Goal: Task Accomplishment & Management: Use online tool/utility

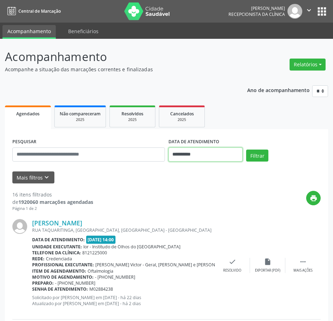
click at [189, 155] on input "**********" at bounding box center [205, 155] width 74 height 14
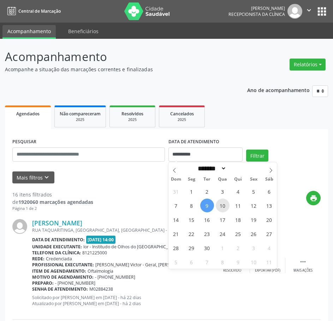
click at [221, 207] on span "10" at bounding box center [223, 206] width 14 height 14
type input "**********"
click at [221, 207] on span "10" at bounding box center [223, 206] width 14 height 14
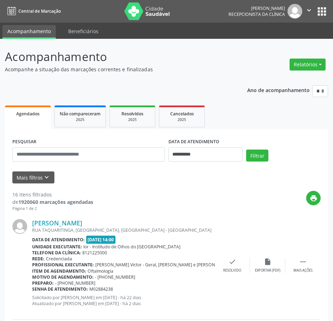
click at [270, 153] on div "Filtrar" at bounding box center [283, 158] width 78 height 17
click at [264, 155] on button "Filtrar" at bounding box center [257, 156] width 22 height 12
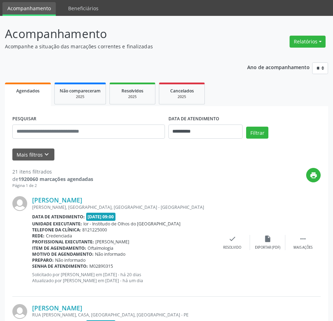
scroll to position [35, 0]
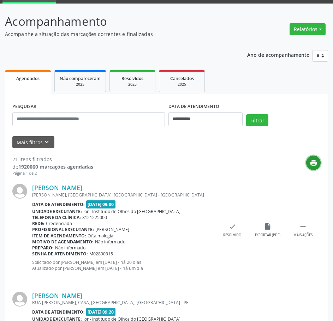
click at [318, 165] on button "print" at bounding box center [313, 163] width 14 height 14
click at [82, 188] on link "[PERSON_NAME]" at bounding box center [57, 188] width 50 height 8
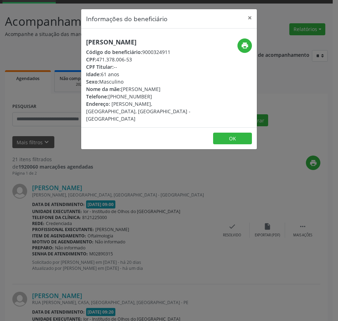
click at [122, 44] on h5 "[PERSON_NAME]" at bounding box center [139, 41] width 107 height 7
copy div "[PERSON_NAME]"
click at [129, 208] on div "Informações do beneficiário × [PERSON_NAME] Código do beneficiário: 9000324911 …" at bounding box center [169, 160] width 338 height 321
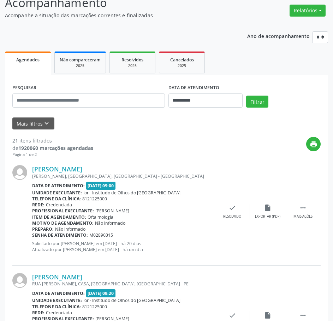
scroll to position [71, 0]
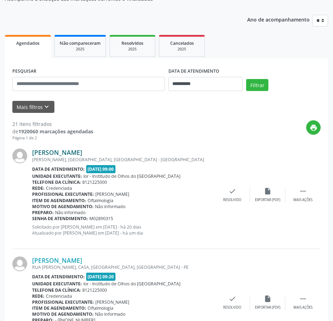
click at [82, 151] on link "[PERSON_NAME]" at bounding box center [57, 153] width 50 height 8
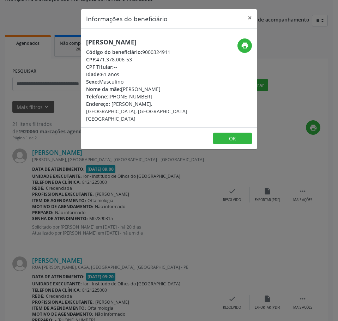
drag, startPoint x: 136, startPoint y: 58, endPoint x: 99, endPoint y: 60, distance: 36.8
click at [99, 60] on div "CPF: 471.378.006-53" at bounding box center [139, 59] width 107 height 7
copy div "471.378.006-53"
click at [145, 157] on div "Informações do beneficiário × [PERSON_NAME] Código do beneficiário: 9000324911 …" at bounding box center [169, 160] width 338 height 321
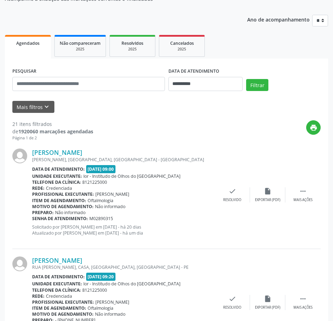
drag, startPoint x: 114, startPoint y: 220, endPoint x: 33, endPoint y: 218, distance: 80.9
click at [33, 218] on div "Senha de atendimento: M02890315" at bounding box center [123, 219] width 183 height 6
copy div "Senha de atendimento: M02890315"
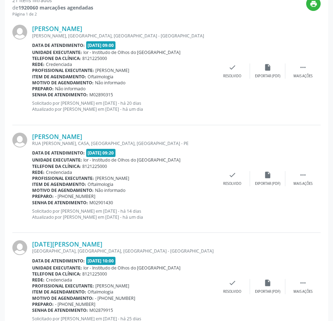
scroll to position [247, 0]
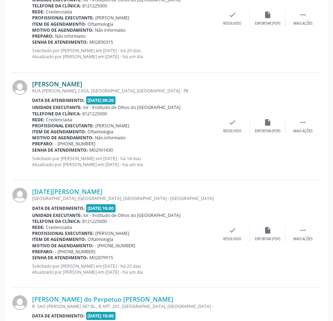
click at [53, 85] on link "[PERSON_NAME]" at bounding box center [57, 84] width 50 height 8
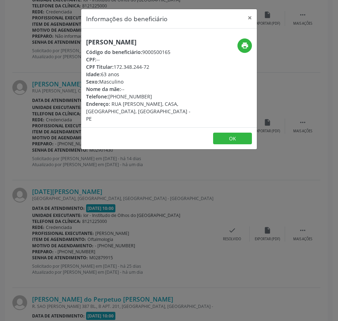
click at [104, 42] on h5 "[PERSON_NAME]" at bounding box center [139, 41] width 107 height 7
copy div "[PERSON_NAME]"
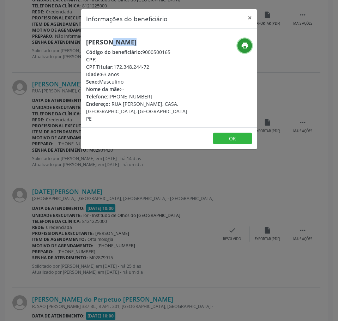
click at [241, 43] on icon "print" at bounding box center [245, 46] width 8 height 8
click at [38, 127] on div "Informações do beneficiário × [PERSON_NAME] Código do beneficiário: 9000500165 …" at bounding box center [169, 160] width 338 height 321
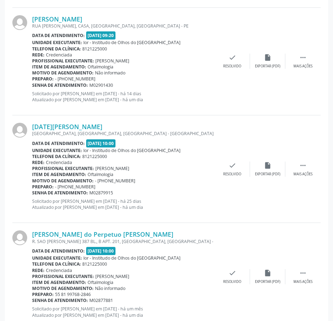
scroll to position [318, 0]
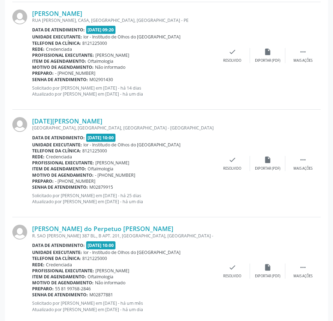
click at [82, 81] on b "Senha de atendimento:" at bounding box center [60, 80] width 56 height 6
click at [104, 84] on div "[PERSON_NAME] RUA [PERSON_NAME], CASA, [GEOGRAPHIC_DATA], [GEOGRAPHIC_DATA] - […" at bounding box center [123, 56] width 183 height 93
drag, startPoint x: 114, startPoint y: 80, endPoint x: 32, endPoint y: 79, distance: 81.9
click at [32, 79] on div "Senha de atendimento: M02901430" at bounding box center [123, 80] width 183 height 6
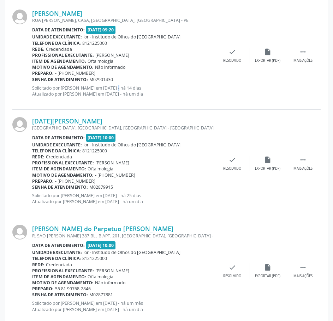
copy div "Senha de atendimento: M02901430"
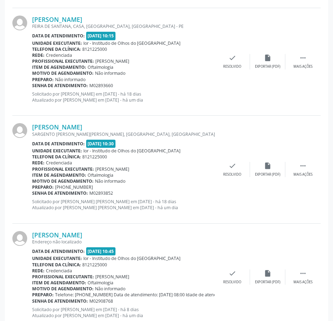
scroll to position [636, 0]
click at [78, 18] on link "[PERSON_NAME]" at bounding box center [57, 19] width 50 height 8
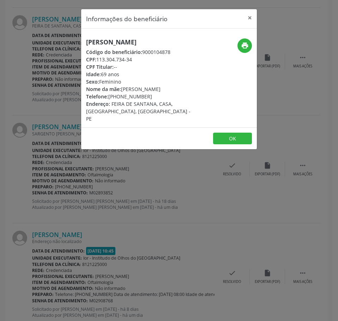
click at [117, 38] on h5 "[PERSON_NAME]" at bounding box center [139, 41] width 107 height 7
click at [127, 36] on div "[PERSON_NAME] Código do beneficiário: 9000104878 CPF: 113.304.734-34 CPF Titula…" at bounding box center [169, 78] width 176 height 99
drag, startPoint x: 127, startPoint y: 36, endPoint x: 128, endPoint y: 39, distance: 3.5
click at [127, 36] on div "[PERSON_NAME] Código do beneficiário: 9000104878 CPF: 113.304.734-34 CPF Titula…" at bounding box center [169, 78] width 176 height 99
click at [128, 39] on h5 "[PERSON_NAME]" at bounding box center [139, 41] width 107 height 7
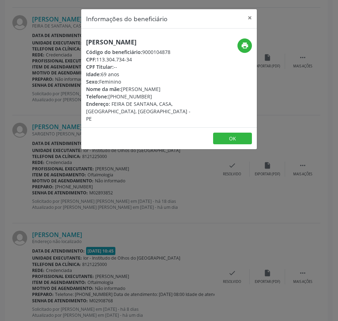
click at [128, 39] on h5 "[PERSON_NAME]" at bounding box center [139, 41] width 107 height 7
click at [64, 192] on div "Informações do beneficiário × [PERSON_NAME] Código do beneficiário: 9000104878 …" at bounding box center [169, 160] width 338 height 321
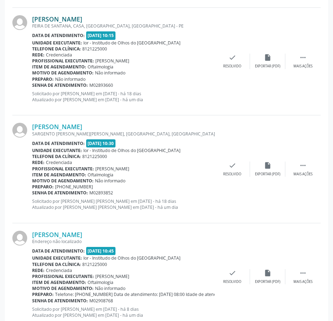
click at [69, 18] on link "[PERSON_NAME]" at bounding box center [57, 19] width 50 height 8
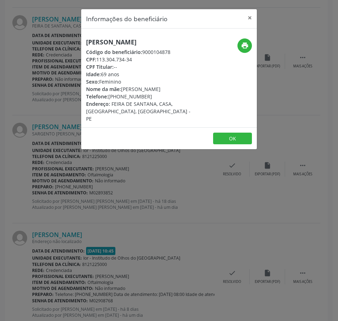
drag, startPoint x: 136, startPoint y: 60, endPoint x: 99, endPoint y: 58, distance: 36.8
click at [99, 58] on div "CPF: 113.304.734-34" at bounding box center [139, 59] width 107 height 7
copy div "113.304.734-34"
click at [21, 166] on div "Informações do beneficiário × [PERSON_NAME] Código do beneficiário: 9000104878 …" at bounding box center [169, 160] width 338 height 321
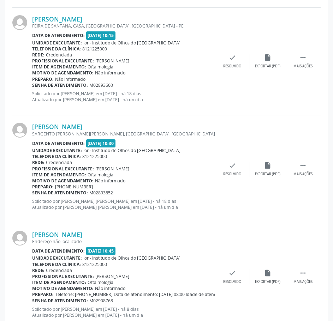
drag, startPoint x: 115, startPoint y: 85, endPoint x: 33, endPoint y: 84, distance: 81.9
click at [33, 84] on div "Senha de atendimento: M02893660" at bounding box center [123, 85] width 183 height 6
copy div "Senha de atendimento: M02893660"
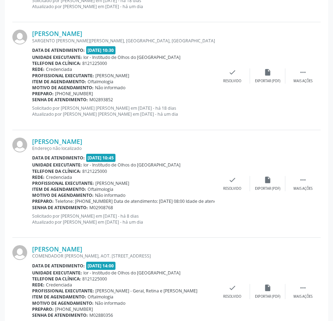
scroll to position [741, 0]
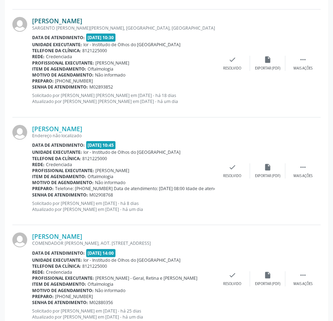
click at [82, 21] on link "[PERSON_NAME]" at bounding box center [57, 21] width 50 height 8
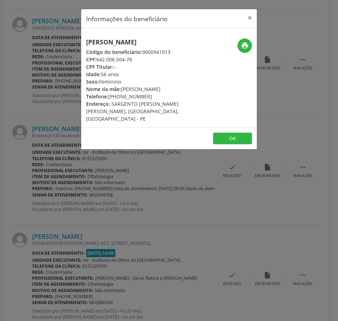
drag, startPoint x: 132, startPoint y: 62, endPoint x: 98, endPoint y: 60, distance: 33.6
click at [98, 60] on div "CPF: 642.008.504-78" at bounding box center [139, 59] width 107 height 7
copy div "642.008.504-78"
click at [56, 151] on div "Informações do beneficiário × [PERSON_NAME] Código do beneficiário: 9000941013 …" at bounding box center [169, 160] width 338 height 321
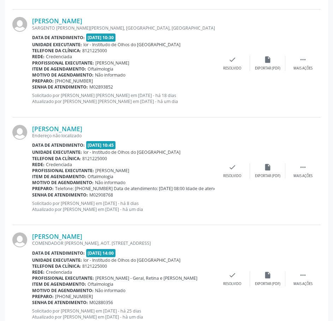
drag, startPoint x: 117, startPoint y: 88, endPoint x: 32, endPoint y: 89, distance: 84.4
click at [32, 89] on div "Senha de atendimento: M02893852" at bounding box center [123, 87] width 183 height 6
copy div "Senha de atendimento: M02893852"
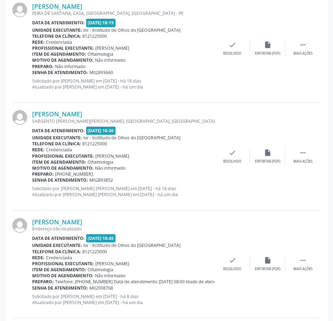
scroll to position [636, 0]
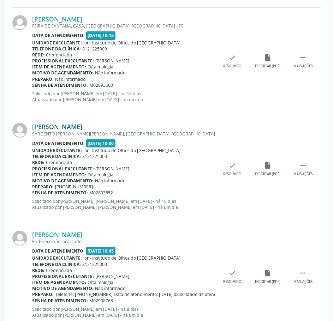
click at [79, 127] on link "[PERSON_NAME]" at bounding box center [57, 127] width 50 height 8
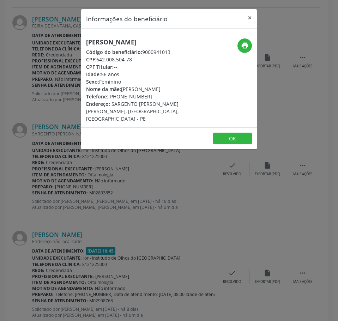
click at [106, 42] on h5 "[PERSON_NAME]" at bounding box center [139, 41] width 107 height 7
click at [106, 43] on h5 "[PERSON_NAME]" at bounding box center [139, 41] width 107 height 7
click at [49, 229] on div "Informações do beneficiário × [PERSON_NAME] Código do beneficiário: 9000941013 …" at bounding box center [169, 160] width 338 height 321
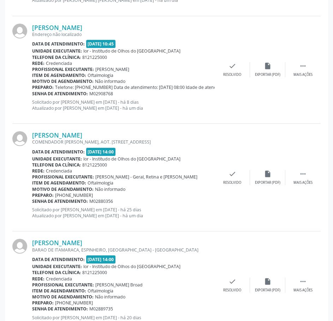
scroll to position [847, 0]
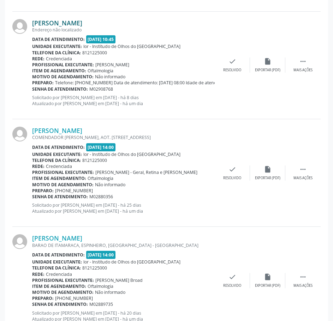
click at [79, 23] on link "[PERSON_NAME]" at bounding box center [57, 23] width 50 height 8
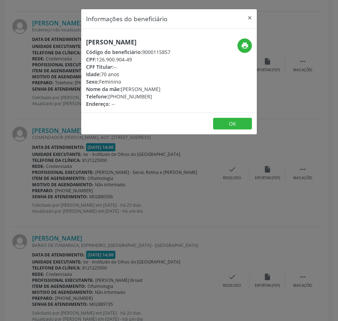
click at [103, 46] on h5 "[PERSON_NAME]" at bounding box center [128, 41] width 84 height 7
click at [145, 249] on div "Informações do beneficiário × [PERSON_NAME] Código do beneficiário: 9000115857 …" at bounding box center [169, 160] width 338 height 321
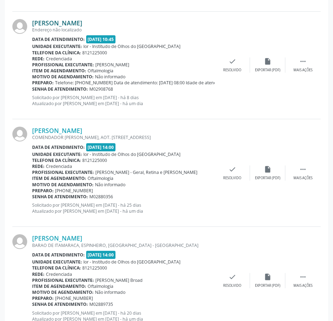
click at [82, 25] on link "[PERSON_NAME]" at bounding box center [57, 23] width 50 height 8
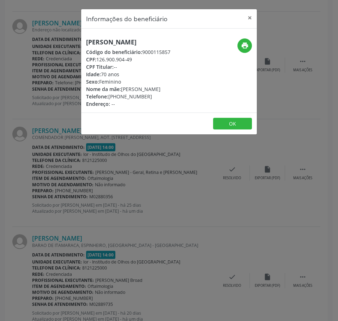
drag, startPoint x: 138, startPoint y: 67, endPoint x: 98, endPoint y: 66, distance: 40.6
click at [98, 63] on div "CPF: 126.900.904-49" at bounding box center [128, 59] width 84 height 7
click at [67, 171] on div "Informações do beneficiário × [PERSON_NAME] Código do beneficiário: 9000115857 …" at bounding box center [169, 160] width 338 height 321
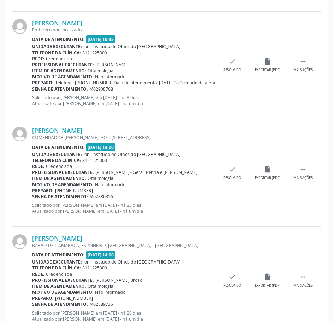
drag, startPoint x: 116, startPoint y: 89, endPoint x: 32, endPoint y: 88, distance: 83.7
click at [32, 88] on div "Senha de atendimento: M02908768" at bounding box center [123, 89] width 183 height 6
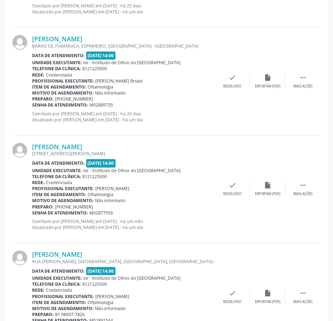
scroll to position [1059, 0]
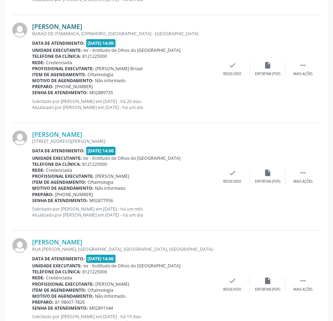
click at [81, 27] on link "[PERSON_NAME]" at bounding box center [57, 27] width 50 height 8
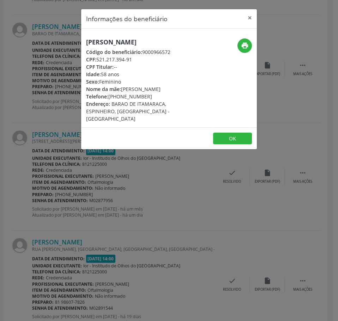
drag, startPoint x: 134, startPoint y: 60, endPoint x: 127, endPoint y: 59, distance: 6.9
click at [127, 59] on div "CPF: 521.217.394-91" at bounding box center [139, 59] width 107 height 7
click at [123, 39] on h5 "[PERSON_NAME]" at bounding box center [139, 41] width 107 height 7
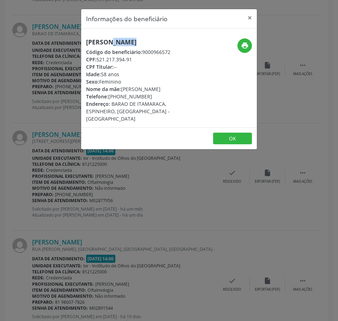
drag, startPoint x: 134, startPoint y: 59, endPoint x: 98, endPoint y: 60, distance: 36.0
click at [98, 60] on div "CPF: 521.217.394-91" at bounding box center [139, 59] width 107 height 7
click at [170, 188] on div "Informações do beneficiário × [PERSON_NAME] Código do beneficiário: 9000966572 …" at bounding box center [169, 160] width 338 height 321
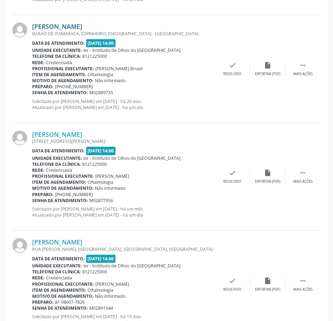
click at [82, 23] on link "[PERSON_NAME]" at bounding box center [57, 27] width 50 height 8
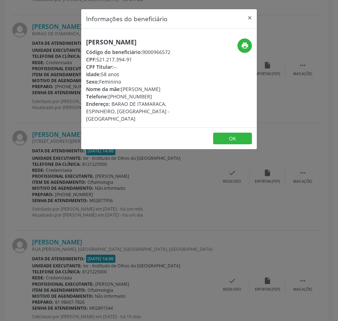
click at [54, 77] on div "Informações do beneficiário × [PERSON_NAME] Código do beneficiário: 9000966572 …" at bounding box center [169, 160] width 338 height 321
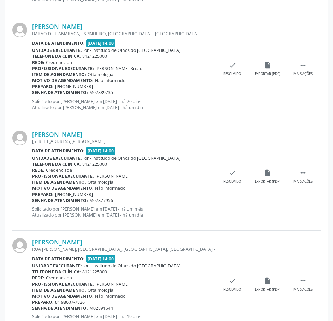
drag, startPoint x: 114, startPoint y: 94, endPoint x: 33, endPoint y: 94, distance: 81.2
click at [33, 94] on div "Senha de atendimento: M02889735" at bounding box center [123, 93] width 183 height 6
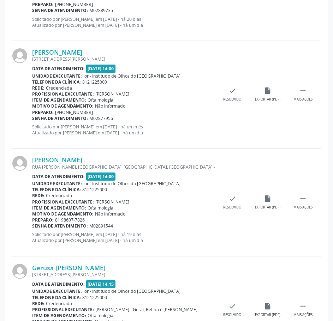
scroll to position [1130, 0]
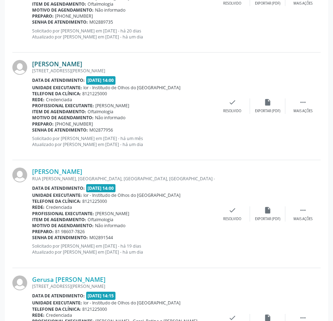
click at [82, 66] on link "[PERSON_NAME]" at bounding box center [57, 64] width 50 height 8
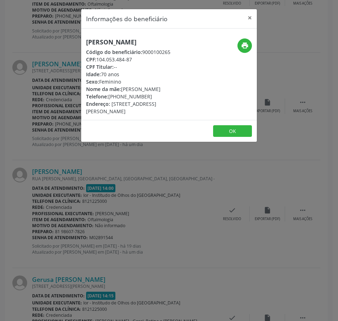
drag, startPoint x: 134, startPoint y: 69, endPoint x: 98, endPoint y: 68, distance: 36.0
click at [98, 63] on div "CPF: 104.053.484-87" at bounding box center [139, 59] width 107 height 7
click at [96, 131] on footer "OK" at bounding box center [169, 131] width 176 height 22
drag, startPoint x: 46, startPoint y: 145, endPoint x: 8, endPoint y: 149, distance: 38.7
click at [45, 145] on div "Informações do beneficiário × [PERSON_NAME][GEOGRAPHIC_DATA] Código do benefici…" at bounding box center [169, 160] width 338 height 321
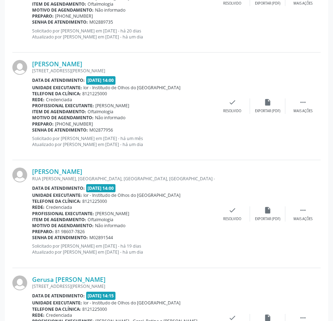
scroll to position [1165, 0]
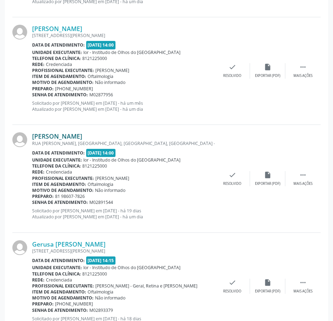
click at [82, 136] on link "[PERSON_NAME]" at bounding box center [57, 136] width 50 height 8
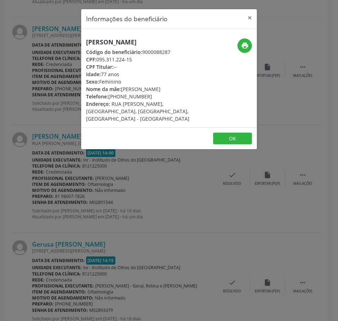
click at [133, 43] on h5 "[PERSON_NAME]" at bounding box center [139, 41] width 107 height 7
click at [132, 43] on h5 "[PERSON_NAME]" at bounding box center [139, 41] width 107 height 7
click at [113, 232] on div "Informações do beneficiário × [PERSON_NAME] Código do beneficiário: 9000088287 …" at bounding box center [169, 160] width 338 height 321
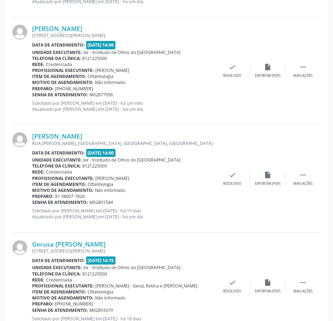
scroll to position [1200, 0]
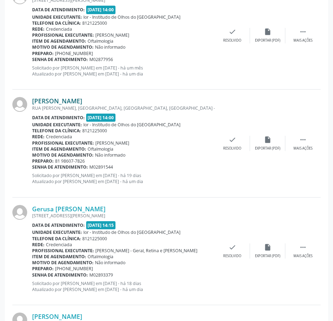
click at [81, 103] on link "[PERSON_NAME]" at bounding box center [57, 101] width 50 height 8
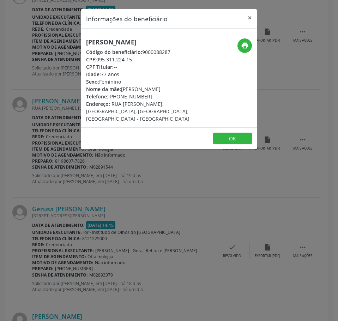
drag, startPoint x: 138, startPoint y: 60, endPoint x: 97, endPoint y: 59, distance: 41.7
click at [97, 59] on div "CPF: 095.311.224-15" at bounding box center [139, 59] width 107 height 7
click at [20, 95] on div "Informações do beneficiário × [PERSON_NAME] Código do beneficiário: 9000088287 …" at bounding box center [169, 160] width 338 height 321
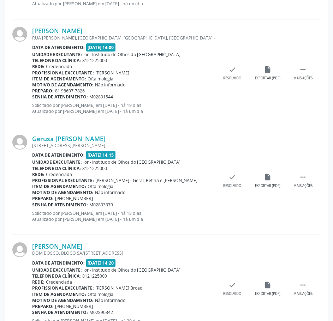
scroll to position [1271, 0]
drag, startPoint x: 112, startPoint y: 96, endPoint x: 33, endPoint y: 96, distance: 79.4
click at [33, 96] on div "Senha de atendimento: M02891544" at bounding box center [123, 97] width 183 height 6
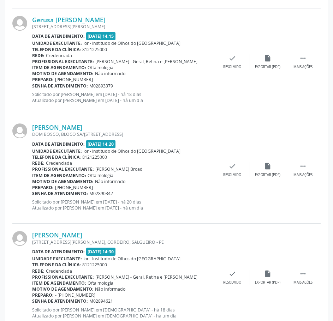
scroll to position [1377, 0]
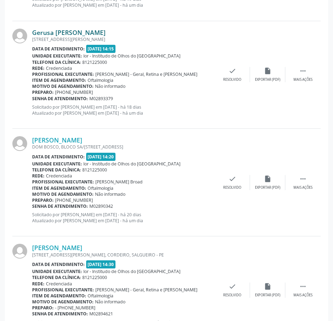
click at [86, 31] on link "Gerusa [PERSON_NAME]" at bounding box center [68, 33] width 73 height 8
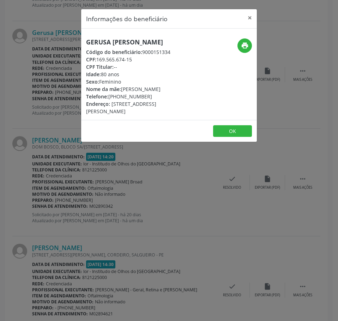
click at [127, 42] on h5 "Gerusa [PERSON_NAME]" at bounding box center [139, 41] width 107 height 7
click at [70, 217] on div "Informações do beneficiário × Gerusa [PERSON_NAME] Código do beneficiário: 9000…" at bounding box center [169, 160] width 338 height 321
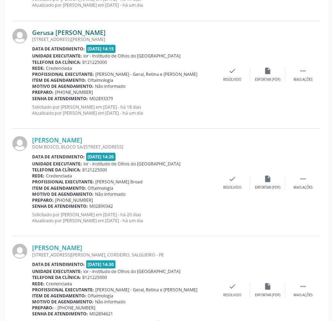
click at [79, 31] on link "Gerusa [PERSON_NAME]" at bounding box center [68, 33] width 73 height 8
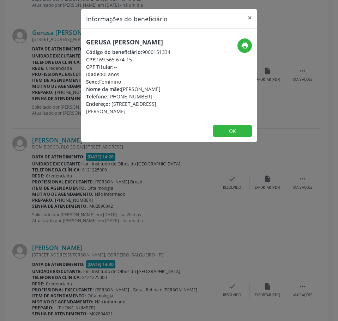
drag, startPoint x: 136, startPoint y: 60, endPoint x: 98, endPoint y: 60, distance: 37.4
click at [98, 60] on div "CPF: 169.565.674-15" at bounding box center [139, 59] width 107 height 7
click at [44, 54] on div "Informações do beneficiário × Gerusa [PERSON_NAME] Código do beneficiário: 9000…" at bounding box center [169, 160] width 338 height 321
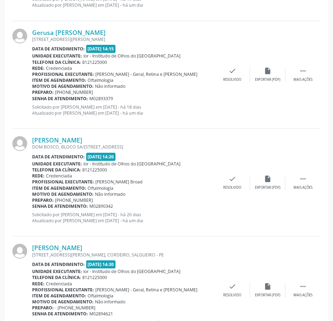
drag, startPoint x: 113, startPoint y: 100, endPoint x: 32, endPoint y: 99, distance: 80.5
click at [32, 99] on div "Senha de atendimento: M02893379" at bounding box center [123, 99] width 183 height 6
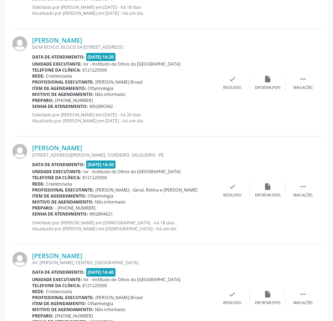
scroll to position [1483, 0]
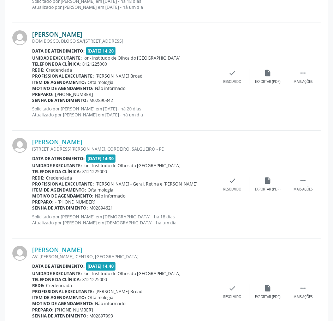
click at [57, 34] on link "[PERSON_NAME]" at bounding box center [57, 34] width 50 height 8
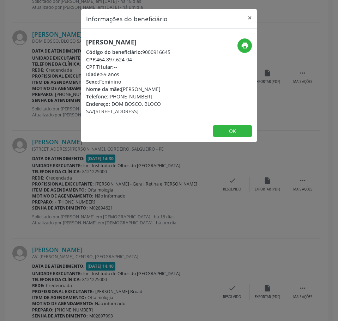
click at [120, 41] on h5 "[PERSON_NAME]" at bounding box center [139, 41] width 107 height 7
drag, startPoint x: 138, startPoint y: 62, endPoint x: 98, endPoint y: 61, distance: 39.6
click at [98, 61] on div "CPF: 464.897.624-04" at bounding box center [139, 59] width 107 height 7
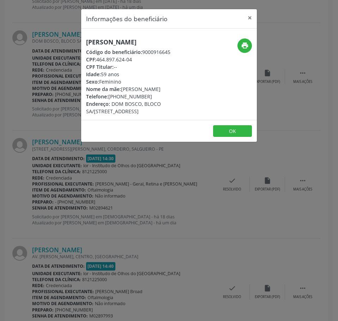
click at [117, 211] on div "Informações do beneficiário × [PERSON_NAME] Código do beneficiário: 9000916645 …" at bounding box center [169, 160] width 338 height 321
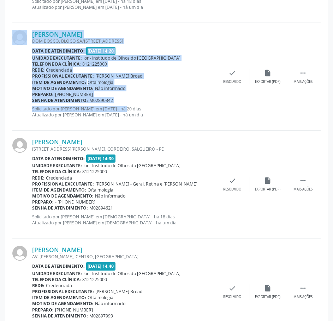
drag, startPoint x: 115, startPoint y: 104, endPoint x: 32, endPoint y: 102, distance: 83.7
click at [32, 102] on div "[PERSON_NAME] [STREET_ADDRESS] Data de atendimento: [DATE] 14:20 Unidade execut…" at bounding box center [166, 77] width 308 height 108
drag, startPoint x: 106, startPoint y: 98, endPoint x: 127, endPoint y: 101, distance: 21.1
click at [106, 98] on span "M02890342" at bounding box center [101, 100] width 24 height 6
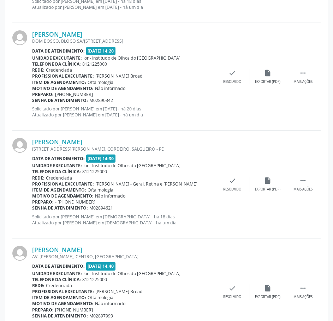
click at [136, 104] on div "[PERSON_NAME] [STREET_ADDRESS] Data de atendimento: [DATE] 14:20 Unidade execut…" at bounding box center [123, 76] width 183 height 93
drag, startPoint x: 112, startPoint y: 101, endPoint x: 32, endPoint y: 98, distance: 79.9
click at [32, 98] on div "Senha de atendimento: M02890342" at bounding box center [123, 100] width 183 height 6
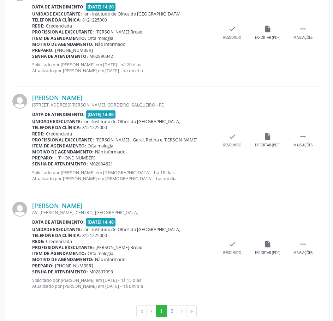
scroll to position [1540, 0]
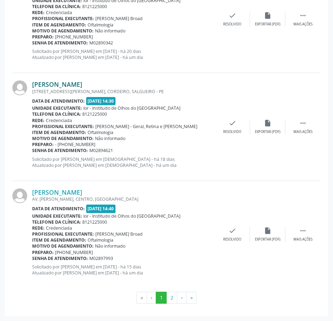
click at [73, 85] on link "[PERSON_NAME]" at bounding box center [57, 85] width 50 height 8
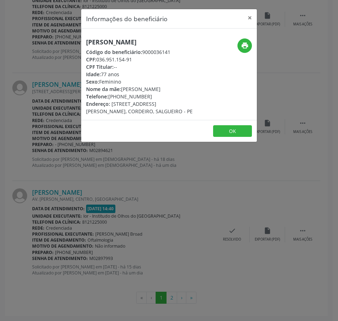
click at [113, 44] on h5 "[PERSON_NAME]" at bounding box center [139, 41] width 107 height 7
click at [111, 227] on div "Informações do beneficiário × [PERSON_NAME] Código do beneficiário: 9000036141 …" at bounding box center [169, 160] width 338 height 321
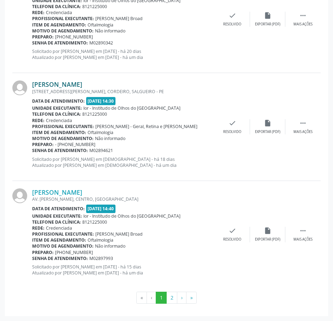
click at [82, 83] on link "[PERSON_NAME]" at bounding box center [57, 85] width 50 height 8
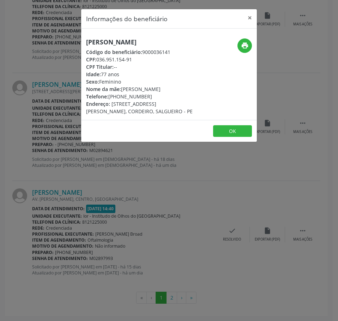
drag, startPoint x: 122, startPoint y: 68, endPoint x: 97, endPoint y: 68, distance: 25.1
click at [97, 63] on div "CPF: 036.951.154-91" at bounding box center [139, 59] width 107 height 7
click at [29, 63] on div "Informações do beneficiário × [PERSON_NAME] Código do beneficiário: 9000036141 …" at bounding box center [169, 160] width 338 height 321
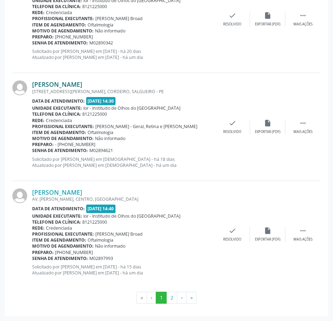
click at [82, 84] on link "[PERSON_NAME]" at bounding box center [57, 85] width 50 height 8
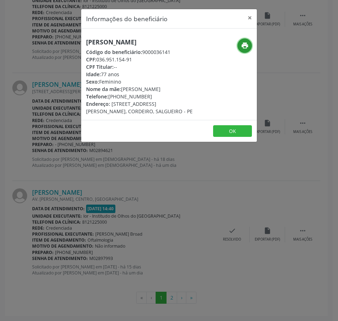
click at [244, 43] on icon "print" at bounding box center [245, 46] width 8 height 8
drag, startPoint x: 148, startPoint y: 105, endPoint x: 110, endPoint y: 101, distance: 37.6
click at [110, 100] on div "Telefone: [PHONE_NUMBER]" at bounding box center [139, 96] width 107 height 7
click at [246, 44] on icon "print" at bounding box center [245, 46] width 8 height 8
click at [81, 201] on div "Informações do beneficiário × [PERSON_NAME] Código do beneficiário: 9000036141 …" at bounding box center [169, 160] width 338 height 321
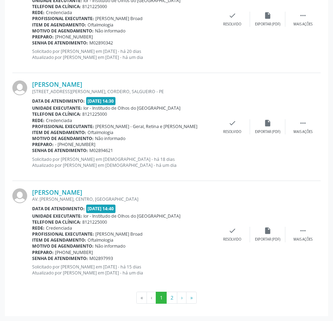
drag, startPoint x: 112, startPoint y: 151, endPoint x: 32, endPoint y: 151, distance: 80.1
click at [32, 151] on div "Senha de atendimento: M02894621" at bounding box center [123, 151] width 183 height 6
click at [82, 193] on link "[PERSON_NAME]" at bounding box center [57, 193] width 50 height 8
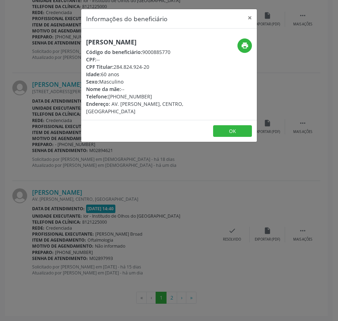
click at [119, 43] on h5 "[PERSON_NAME]" at bounding box center [139, 41] width 107 height 7
drag, startPoint x: 122, startPoint y: 42, endPoint x: 125, endPoint y: 40, distance: 3.9
click at [50, 195] on div "Informações do beneficiário × [PERSON_NAME] Código do beneficiário: 9000885770 …" at bounding box center [169, 160] width 338 height 321
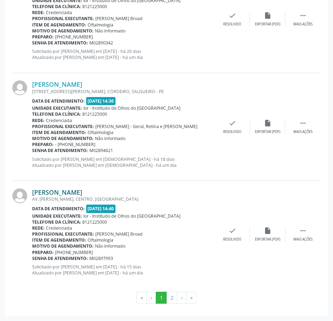
click at [82, 194] on link "[PERSON_NAME]" at bounding box center [57, 193] width 50 height 8
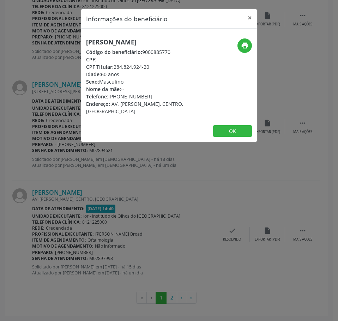
drag, startPoint x: 149, startPoint y: 103, endPoint x: 109, endPoint y: 103, distance: 39.9
click at [109, 100] on div "Telefone: [PHONE_NUMBER]" at bounding box center [139, 96] width 107 height 7
click at [85, 174] on div "Informações do beneficiário × [PERSON_NAME] Código do beneficiário: 9000885770 …" at bounding box center [169, 160] width 338 height 321
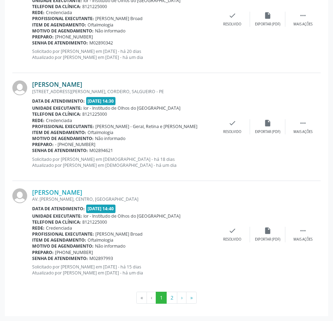
click at [82, 82] on link "[PERSON_NAME]" at bounding box center [57, 85] width 50 height 8
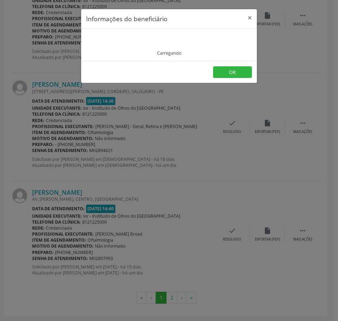
click at [74, 138] on div "Informações do beneficiário × Carregando OK" at bounding box center [169, 160] width 338 height 321
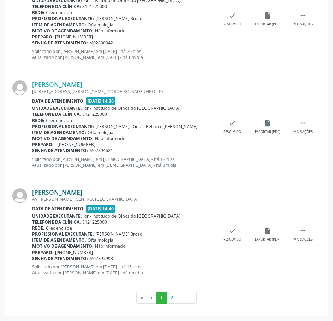
click at [82, 193] on link "[PERSON_NAME]" at bounding box center [57, 193] width 50 height 8
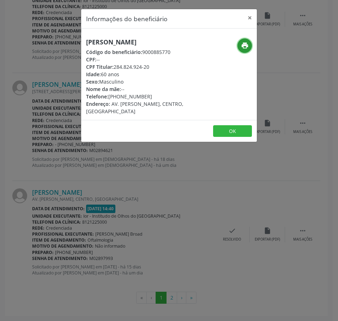
click at [243, 43] on icon "print" at bounding box center [245, 46] width 8 height 8
click at [139, 224] on div "Informações do beneficiário × [PERSON_NAME] Código do beneficiário: 9000885770 …" at bounding box center [169, 160] width 338 height 321
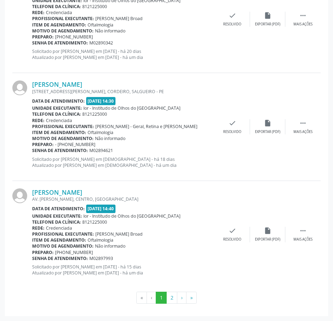
drag, startPoint x: 114, startPoint y: 259, endPoint x: 32, endPoint y: 255, distance: 81.3
click at [32, 256] on div "Senha de atendimento: M02897993" at bounding box center [123, 259] width 183 height 6
click at [169, 300] on button "2" at bounding box center [171, 298] width 11 height 12
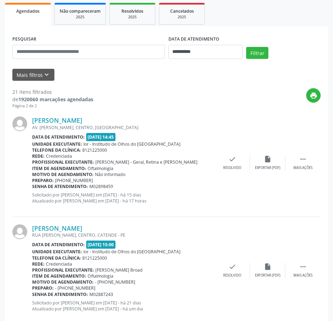
scroll to position [40, 0]
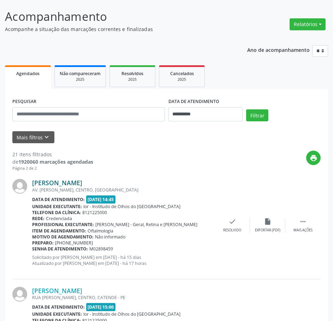
click at [81, 181] on link "[PERSON_NAME]" at bounding box center [57, 183] width 50 height 8
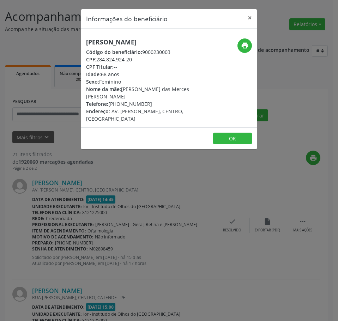
click at [102, 46] on h5 "[PERSON_NAME]" at bounding box center [139, 41] width 107 height 7
click at [70, 244] on div "Informações do beneficiário × [PERSON_NAME] Código do beneficiário: 9000230003 …" at bounding box center [169, 160] width 338 height 321
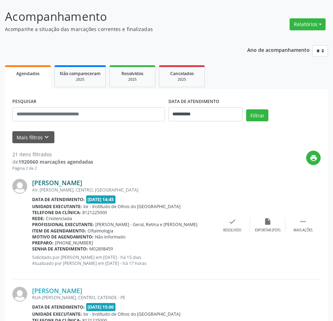
click at [82, 182] on link "[PERSON_NAME]" at bounding box center [57, 183] width 50 height 8
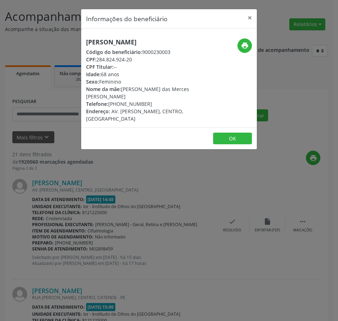
drag, startPoint x: 134, startPoint y: 66, endPoint x: 99, endPoint y: 68, distance: 35.0
click at [99, 63] on div "CPF: 284.824.924-20" at bounding box center [139, 59] width 107 height 7
click at [38, 96] on div "Informações do beneficiário × [PERSON_NAME] Código do beneficiário: 9000230003 …" at bounding box center [169, 160] width 338 height 321
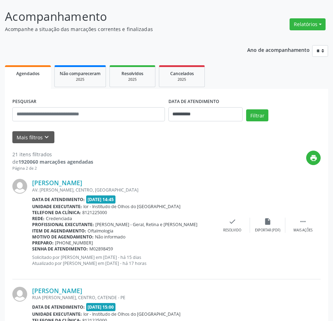
drag, startPoint x: 113, startPoint y: 251, endPoint x: 33, endPoint y: 249, distance: 79.8
click at [33, 249] on div "Senha de atendimento: M02898459" at bounding box center [123, 249] width 183 height 6
click at [82, 180] on link "[PERSON_NAME]" at bounding box center [57, 183] width 50 height 8
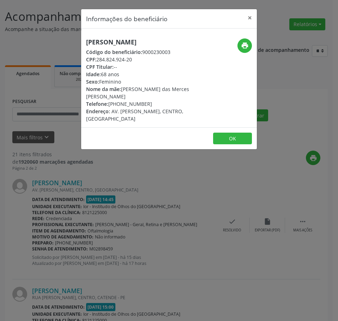
drag, startPoint x: 148, startPoint y: 112, endPoint x: 110, endPoint y: 109, distance: 38.2
click at [110, 108] on div "Telefone: [PHONE_NUMBER]" at bounding box center [139, 103] width 107 height 7
click at [245, 44] on icon "print" at bounding box center [245, 46] width 8 height 8
click at [157, 258] on div "Informações do beneficiário × [PERSON_NAME] Código do beneficiário: 9000230003 …" at bounding box center [169, 160] width 338 height 321
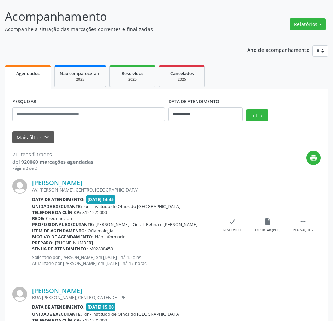
drag, startPoint x: 114, startPoint y: 251, endPoint x: 32, endPoint y: 249, distance: 81.6
click at [32, 249] on div "Senha de atendimento: M02898459" at bounding box center [123, 249] width 183 height 6
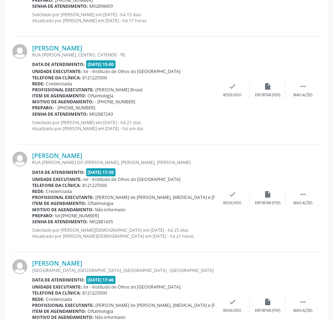
scroll to position [287, 0]
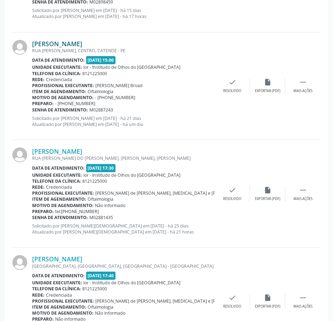
click at [73, 43] on link "[PERSON_NAME]" at bounding box center [57, 44] width 50 height 8
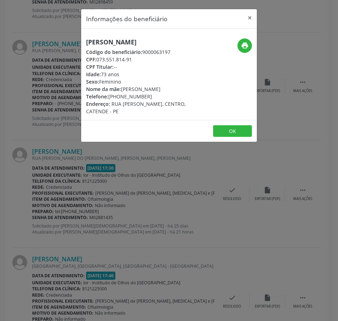
drag, startPoint x: 134, startPoint y: 68, endPoint x: 98, endPoint y: 68, distance: 35.7
click at [98, 63] on div "CPF: 073.551.814-91" at bounding box center [139, 59] width 107 height 7
drag, startPoint x: 11, startPoint y: 94, endPoint x: 68, endPoint y: 69, distance: 62.8
click at [12, 94] on div "Informações do beneficiário × [PERSON_NAME] Código do beneficiário: 9000063197 …" at bounding box center [169, 160] width 338 height 321
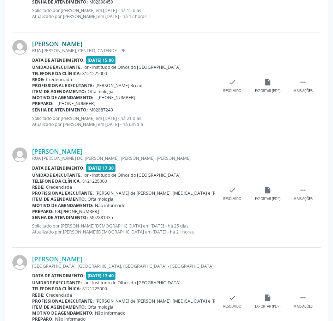
click at [72, 43] on link "[PERSON_NAME]" at bounding box center [57, 44] width 50 height 8
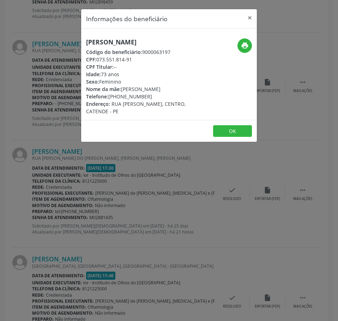
click at [101, 41] on h5 "[PERSON_NAME]" at bounding box center [139, 41] width 107 height 7
click at [156, 252] on div "Informações do beneficiário × [PERSON_NAME] Código do beneficiário: 9000063197 …" at bounding box center [169, 160] width 338 height 321
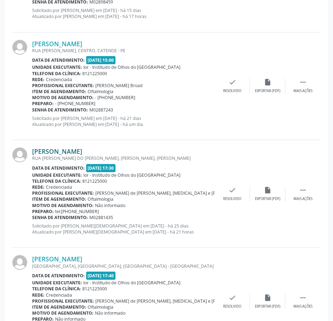
click at [82, 151] on link "[PERSON_NAME]" at bounding box center [57, 152] width 50 height 8
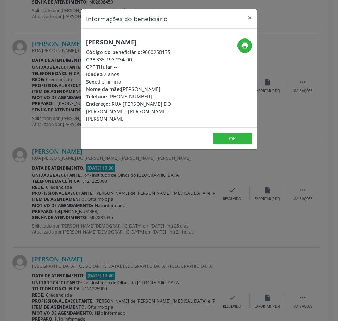
drag, startPoint x: 133, startPoint y: 68, endPoint x: 98, endPoint y: 67, distance: 35.0
click at [98, 63] on div "CPF: 335.193.234-00" at bounding box center [139, 59] width 107 height 7
click at [113, 41] on h5 "[PERSON_NAME]" at bounding box center [139, 41] width 107 height 7
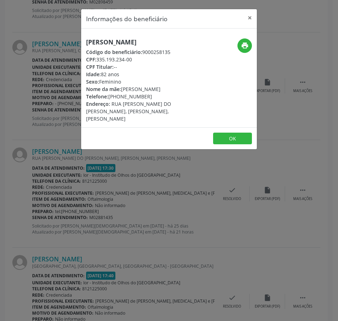
click at [146, 188] on div "Informações do beneficiário × [PERSON_NAME] Código do beneficiário: 9000258135 …" at bounding box center [169, 160] width 338 height 321
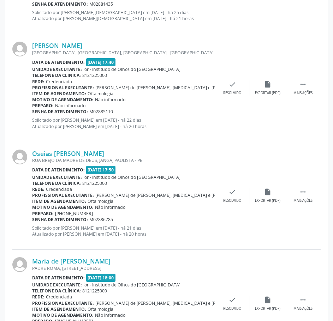
scroll to position [499, 0]
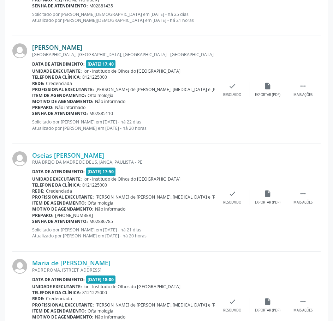
click at [82, 47] on link "[PERSON_NAME]" at bounding box center [57, 47] width 50 height 8
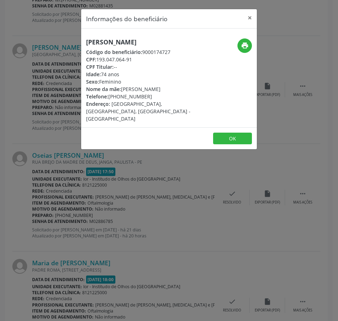
drag, startPoint x: 136, startPoint y: 61, endPoint x: 97, endPoint y: 56, distance: 38.4
click at [97, 56] on div "CPF: 193.047.064-91" at bounding box center [139, 59] width 107 height 7
click at [46, 126] on div "Informações do beneficiário × [PERSON_NAME] Código do beneficiário: 9000174727 …" at bounding box center [169, 160] width 338 height 321
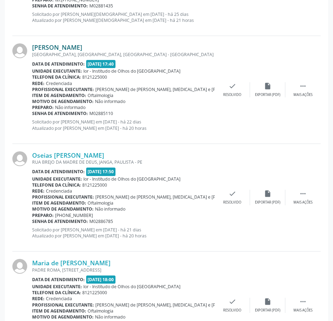
click at [66, 48] on link "[PERSON_NAME]" at bounding box center [57, 47] width 50 height 8
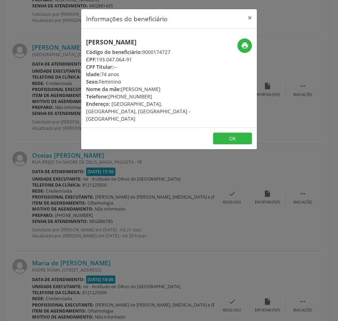
click at [102, 43] on h5 "[PERSON_NAME]" at bounding box center [139, 41] width 107 height 7
drag, startPoint x: 134, startPoint y: 60, endPoint x: 98, endPoint y: 59, distance: 36.0
click at [99, 58] on div "CPF: 193.047.064-91" at bounding box center [139, 59] width 107 height 7
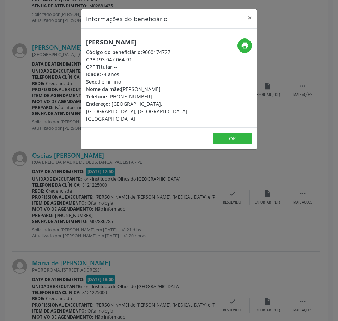
click at [150, 210] on div "Informações do beneficiário × [PERSON_NAME] Código do beneficiário: 9000174727 …" at bounding box center [169, 160] width 338 height 321
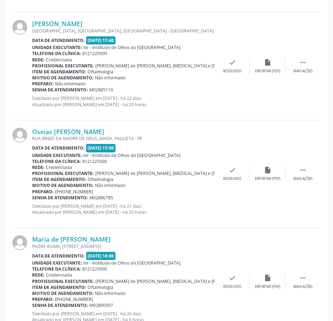
scroll to position [535, 0]
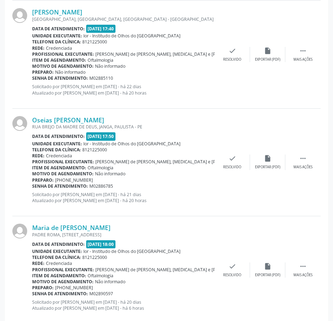
drag, startPoint x: 112, startPoint y: 78, endPoint x: 32, endPoint y: 77, distance: 79.4
click at [32, 77] on div "Senha de atendimento: M02885110" at bounding box center [123, 78] width 183 height 6
click at [78, 11] on link "[PERSON_NAME]" at bounding box center [57, 12] width 50 height 8
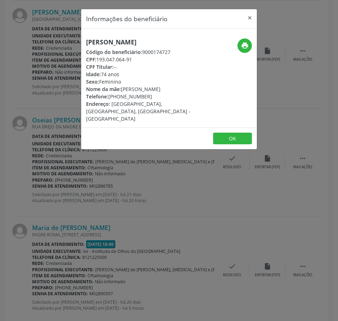
click at [56, 161] on div "Informações do beneficiário × [PERSON_NAME] Código do beneficiário: 9000174727 …" at bounding box center [169, 160] width 338 height 321
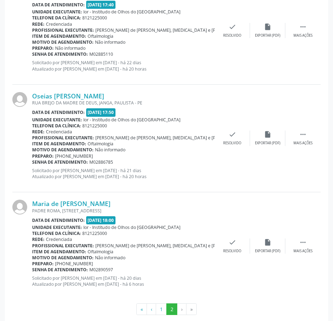
scroll to position [570, 0]
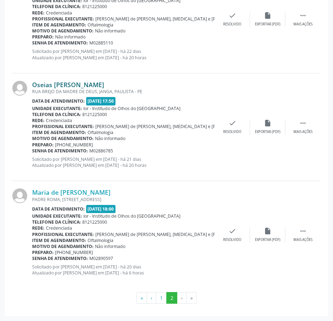
click at [101, 85] on link "Oseias [PERSON_NAME]" at bounding box center [68, 85] width 72 height 8
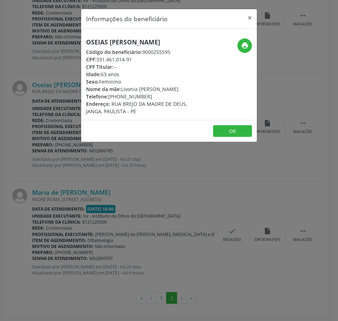
click at [117, 41] on h5 "Oseias [PERSON_NAME]" at bounding box center [139, 41] width 107 height 7
drag, startPoint x: 136, startPoint y: 58, endPoint x: 97, endPoint y: 61, distance: 39.0
click at [97, 61] on div "CPF: 331.461.014-91" at bounding box center [139, 59] width 107 height 7
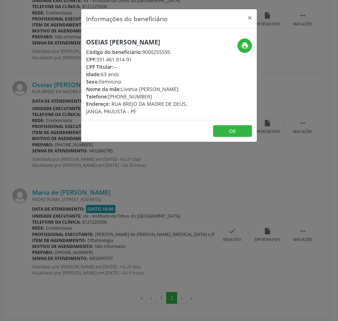
click at [91, 216] on div "Informações do beneficiário × Oseias [PERSON_NAME] Código do beneficiário: 9000…" at bounding box center [169, 160] width 338 height 321
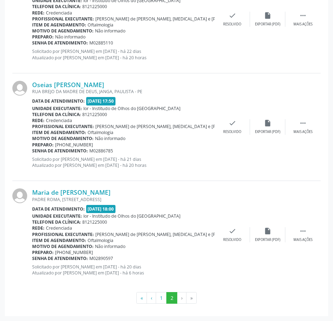
drag, startPoint x: 112, startPoint y: 152, endPoint x: 32, endPoint y: 150, distance: 80.2
click at [32, 150] on div "Senha de atendimento: M02886785" at bounding box center [123, 151] width 183 height 6
click at [110, 191] on link "Maria de [PERSON_NAME]" at bounding box center [71, 193] width 78 height 8
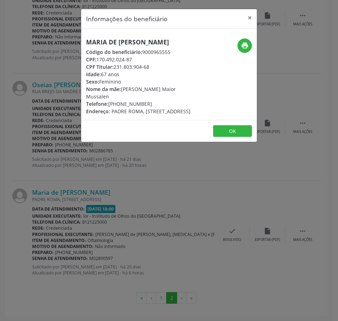
click at [137, 41] on h5 "Maria de [PERSON_NAME]" at bounding box center [139, 41] width 107 height 7
drag, startPoint x: 75, startPoint y: 244, endPoint x: 67, endPoint y: 246, distance: 7.7
click at [75, 244] on div "Informações do beneficiário × Maria de [PERSON_NAME] Código do beneficiário: 90…" at bounding box center [169, 160] width 338 height 321
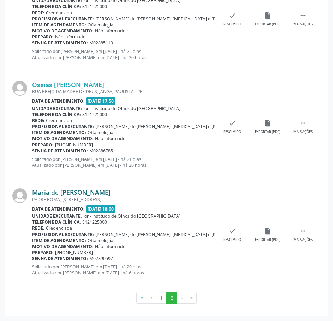
click at [65, 193] on link "Maria de [PERSON_NAME]" at bounding box center [71, 193] width 78 height 8
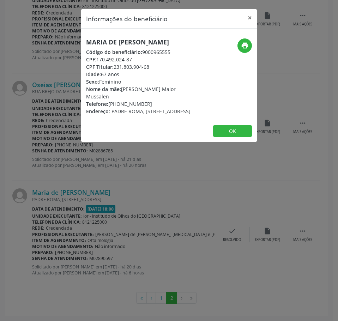
drag, startPoint x: 135, startPoint y: 68, endPoint x: 99, endPoint y: 65, distance: 36.5
click at [99, 63] on div "CPF: 170.492.024-87" at bounding box center [139, 59] width 107 height 7
click at [114, 203] on div "Informações do beneficiário × Maria de [PERSON_NAME] Código do beneficiário: 90…" at bounding box center [169, 160] width 338 height 321
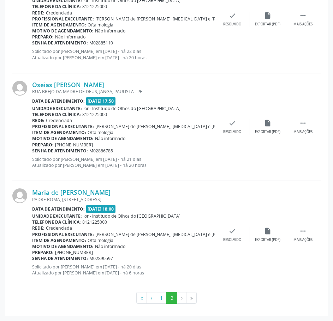
drag, startPoint x: 115, startPoint y: 260, endPoint x: 32, endPoint y: 258, distance: 82.6
click at [32, 258] on div "Senha de atendimento: M02890597" at bounding box center [123, 259] width 183 height 6
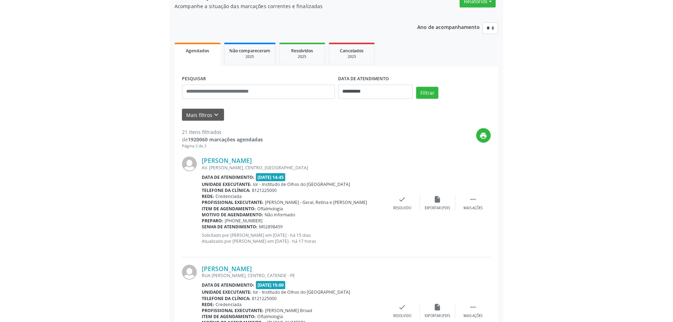
scroll to position [0, 0]
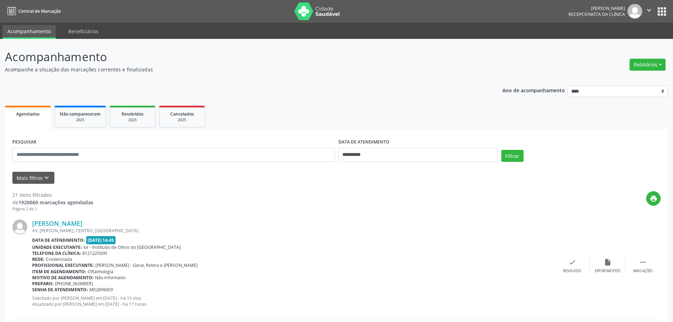
click at [648, 11] on icon "" at bounding box center [649, 10] width 8 height 8
click at [627, 41] on link "Sair" at bounding box center [630, 43] width 49 height 10
